Goal: Browse casually

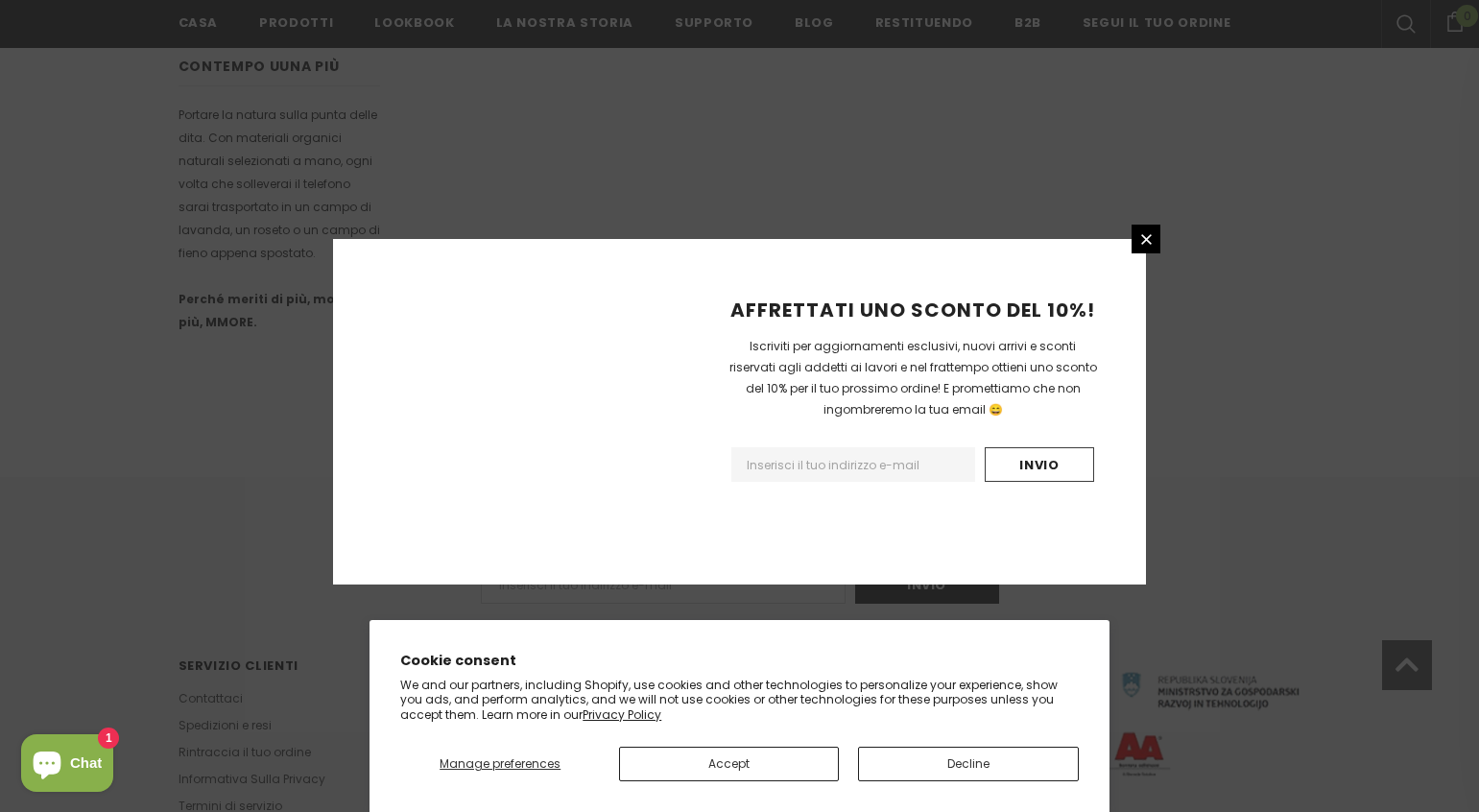
scroll to position [1155, 0]
